Goal: Find specific page/section: Find specific page/section

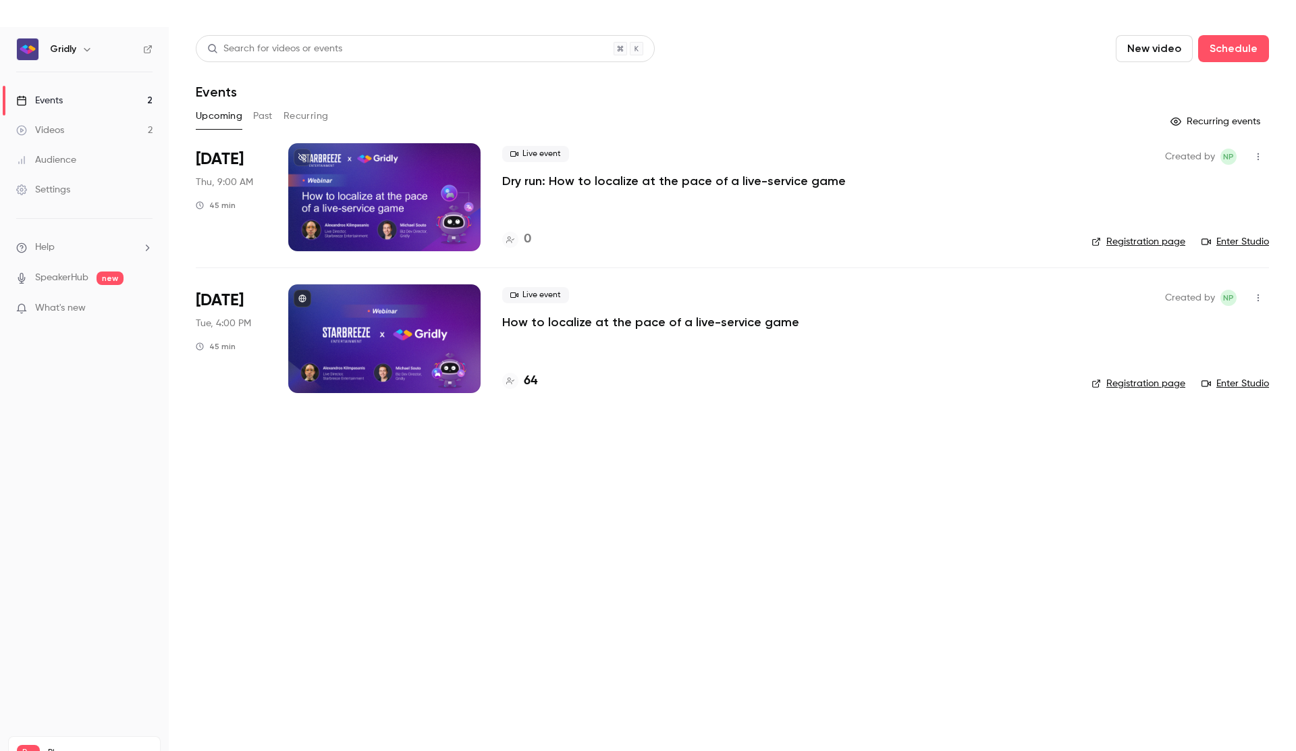
click at [701, 329] on p "How to localize at the pace of a live-service game" at bounding box center [650, 322] width 297 height 16
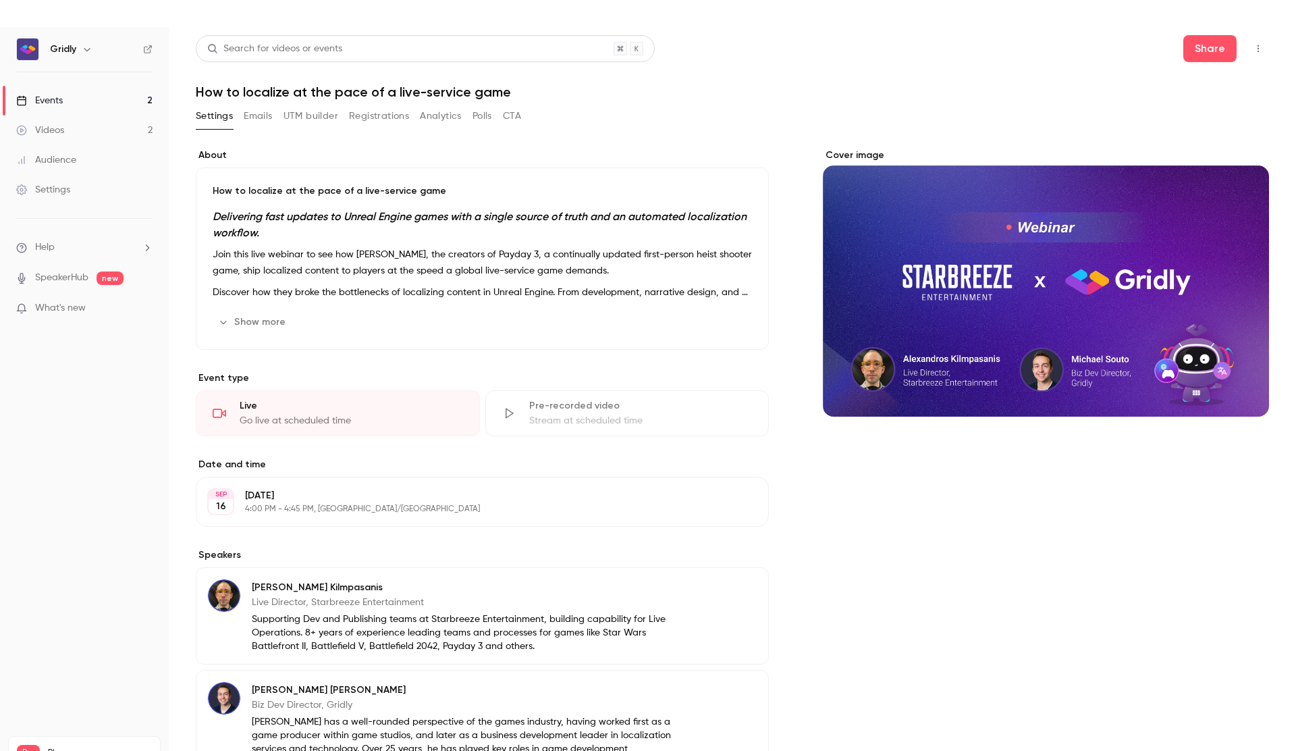
click at [367, 124] on button "Registrations" at bounding box center [379, 116] width 60 height 22
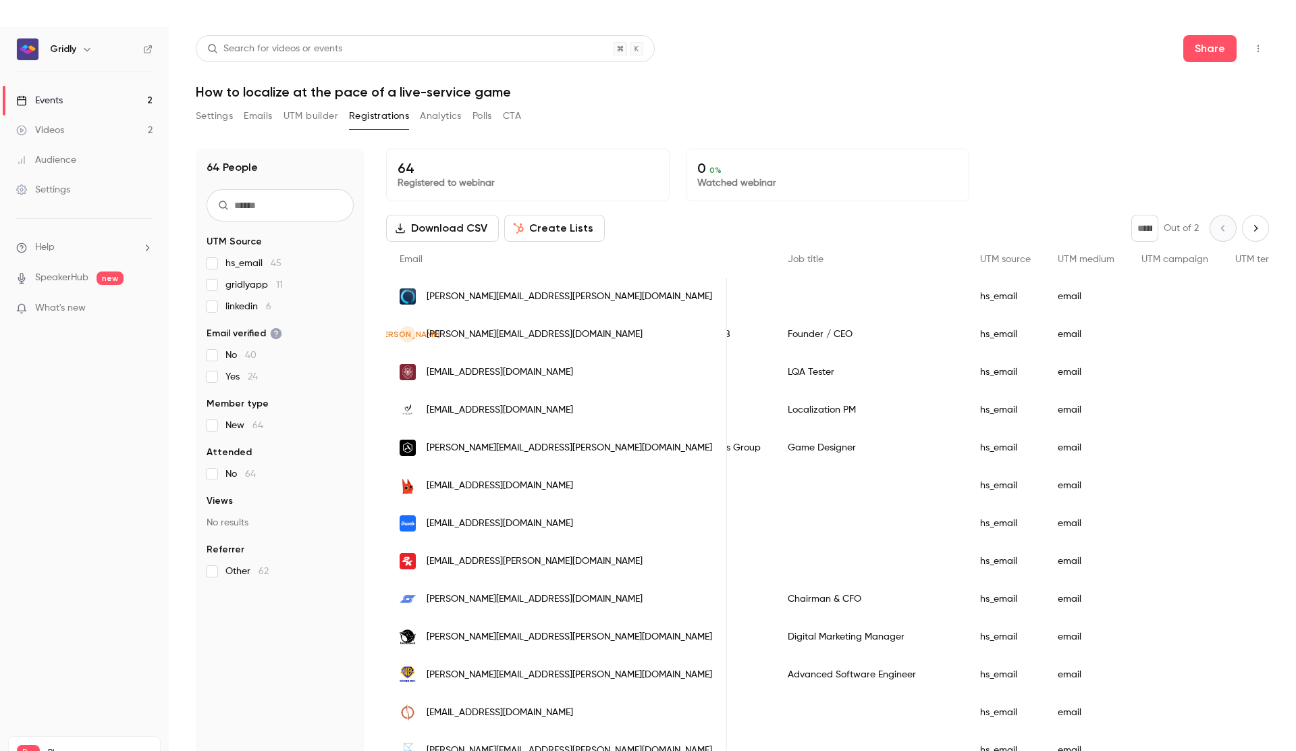
scroll to position [0, 615]
